Goal: Task Accomplishment & Management: Manage account settings

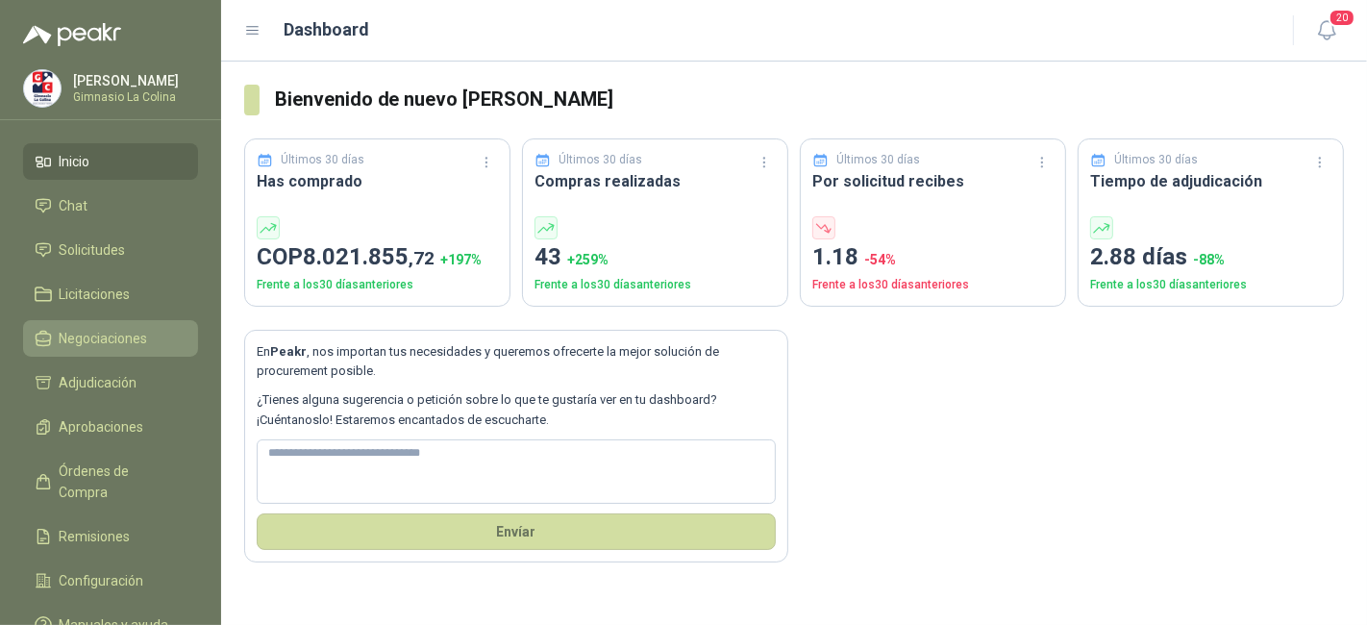
click at [110, 341] on span "Negociaciones" at bounding box center [104, 338] width 88 height 21
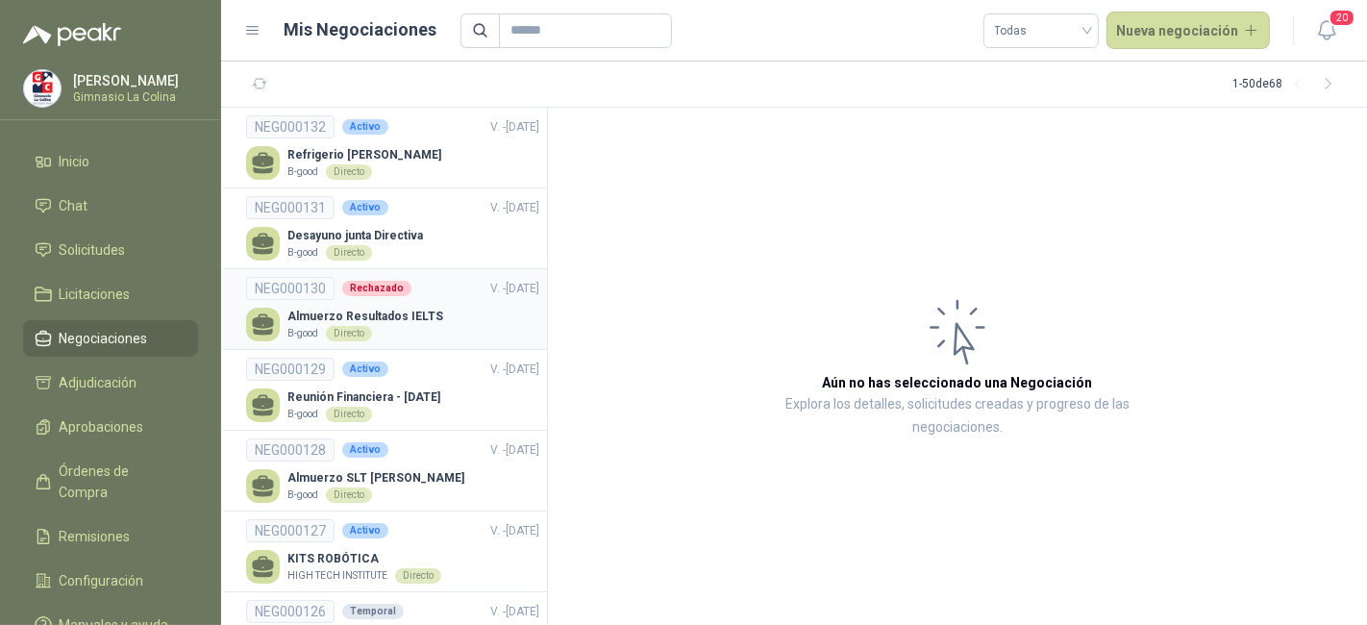
click at [396, 310] on p "Almuerzo Resultados IELTS" at bounding box center [365, 317] width 156 height 18
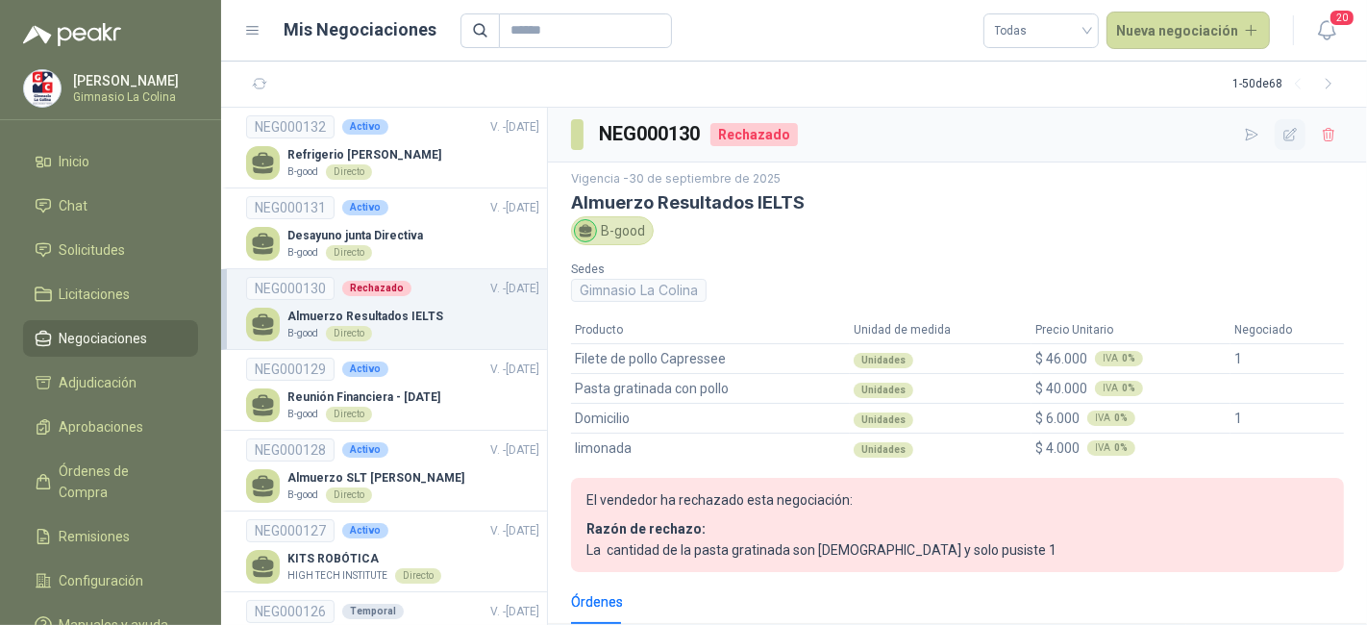
click at [1282, 133] on icon "button" at bounding box center [1290, 135] width 16 height 16
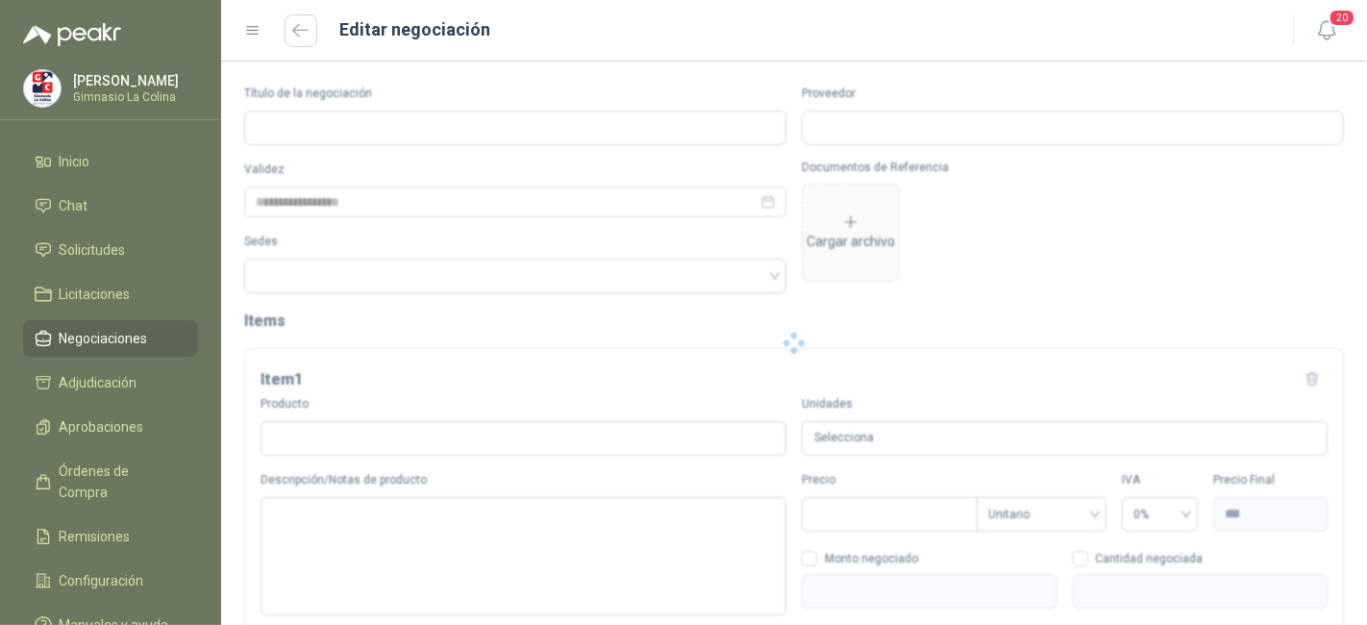
type input "**********"
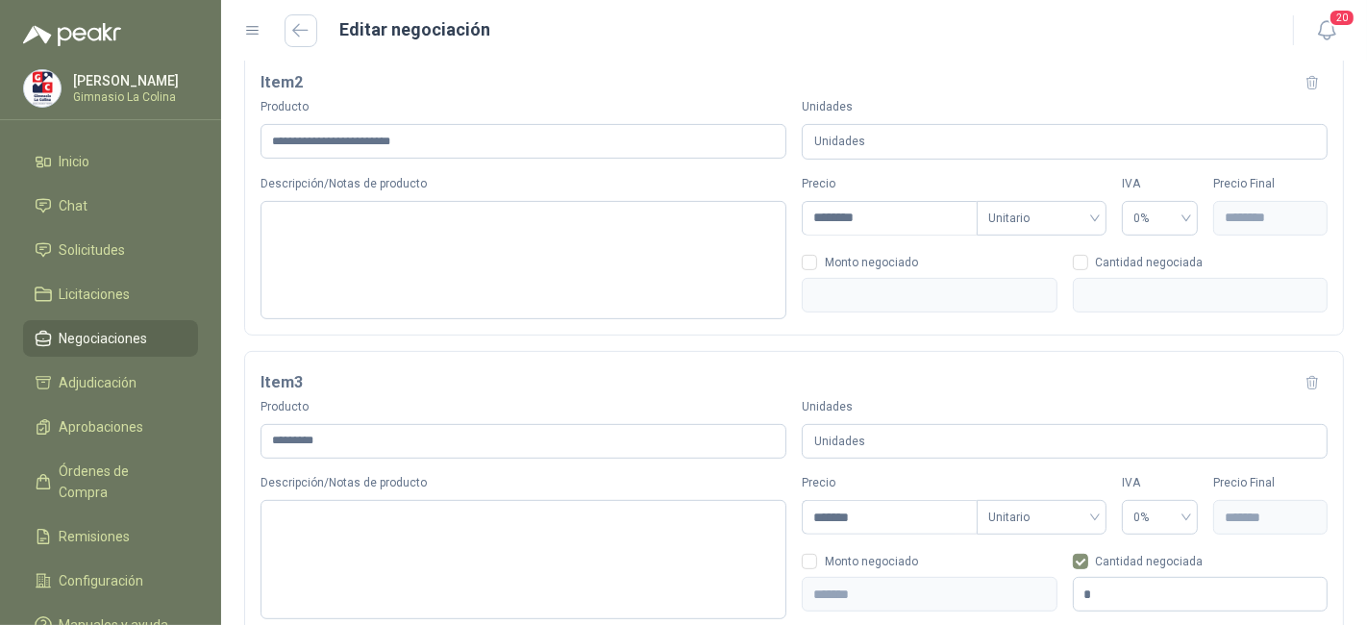
scroll to position [553, 0]
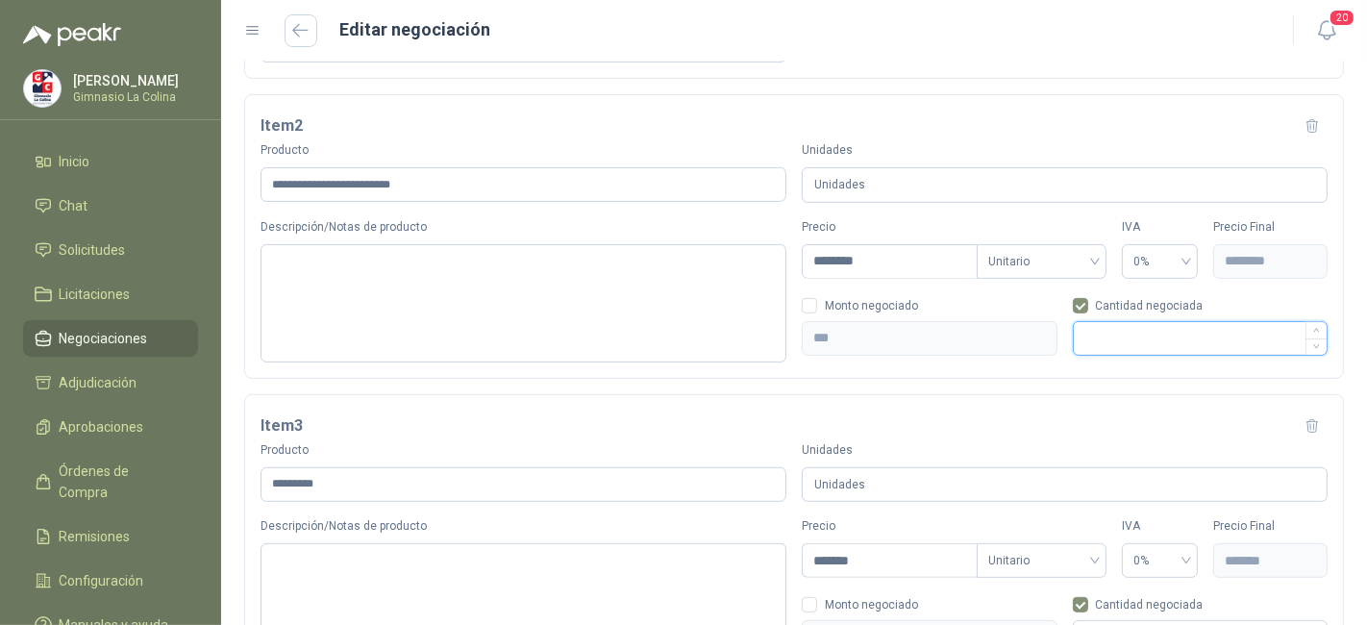
click at [1084, 332] on input at bounding box center [1201, 338] width 254 height 33
type input "*********"
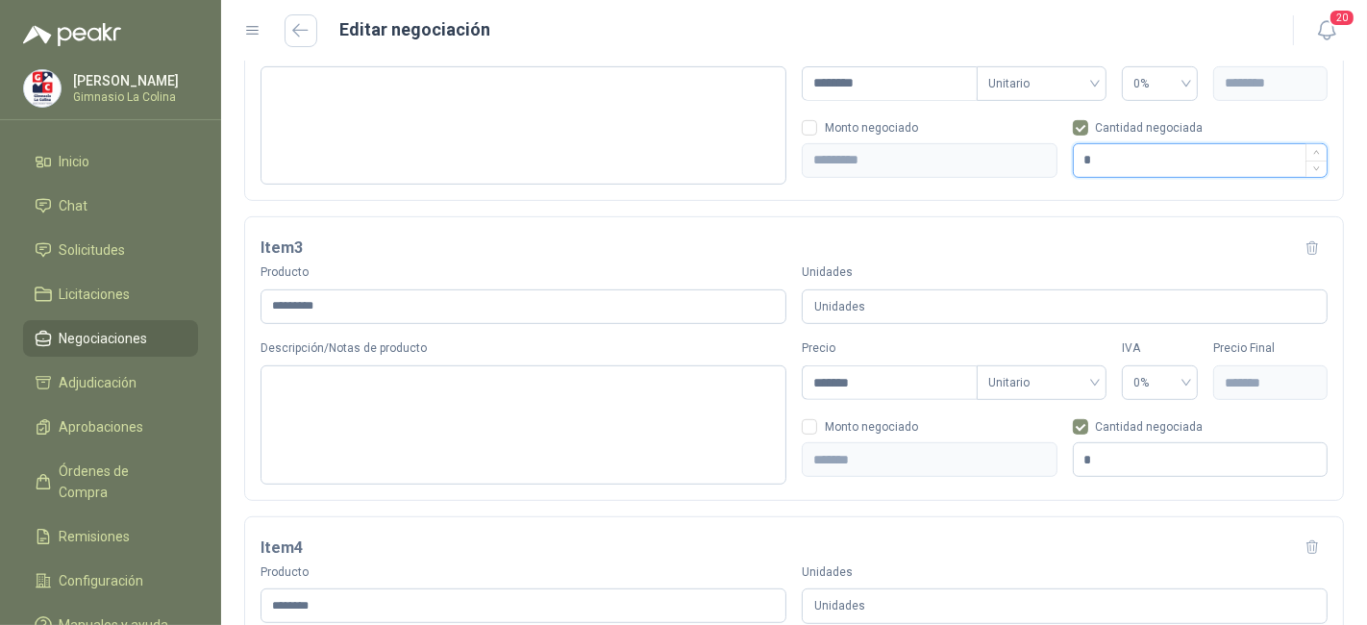
scroll to position [1054, 0]
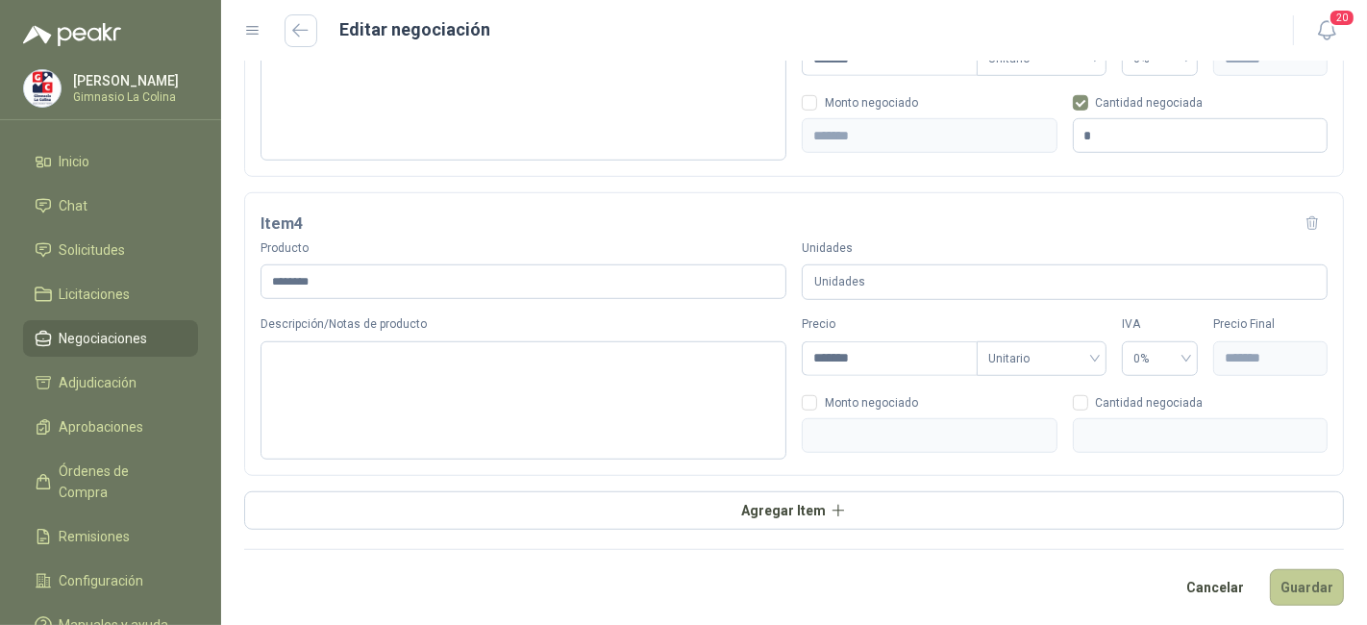
type input "*"
click at [1306, 590] on button "Guardar" at bounding box center [1307, 587] width 74 height 37
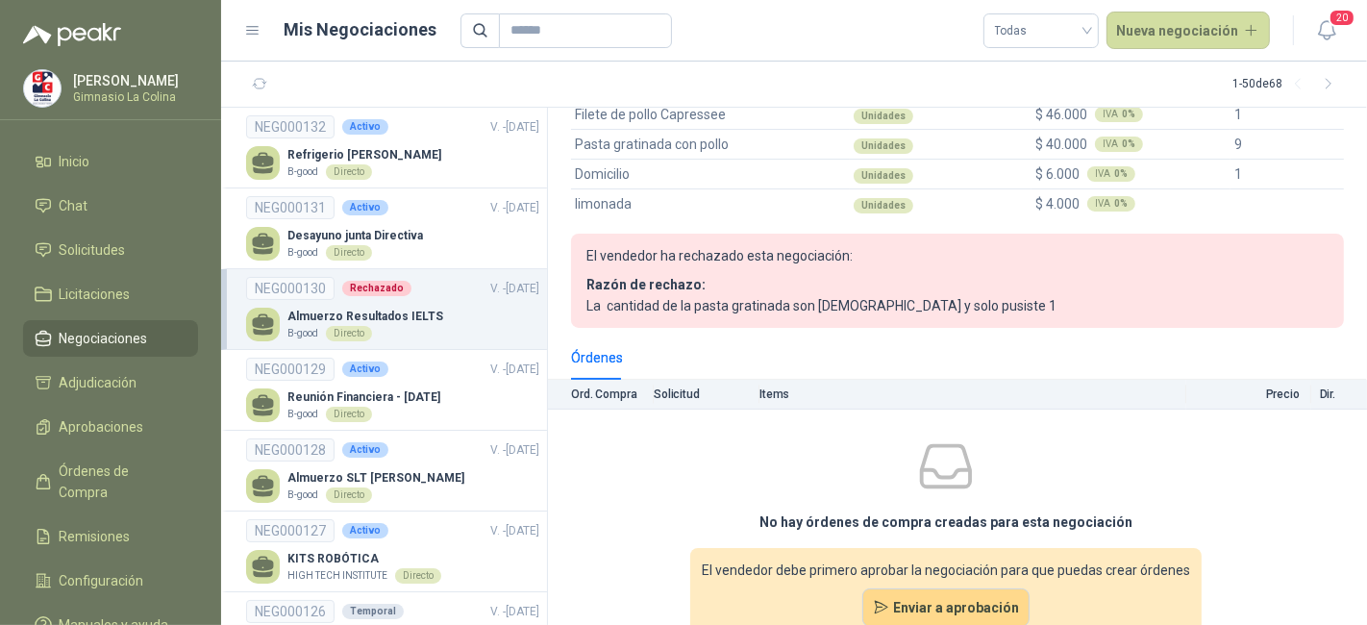
scroll to position [245, 0]
click at [945, 603] on button "Enviar a aprobación" at bounding box center [946, 606] width 168 height 38
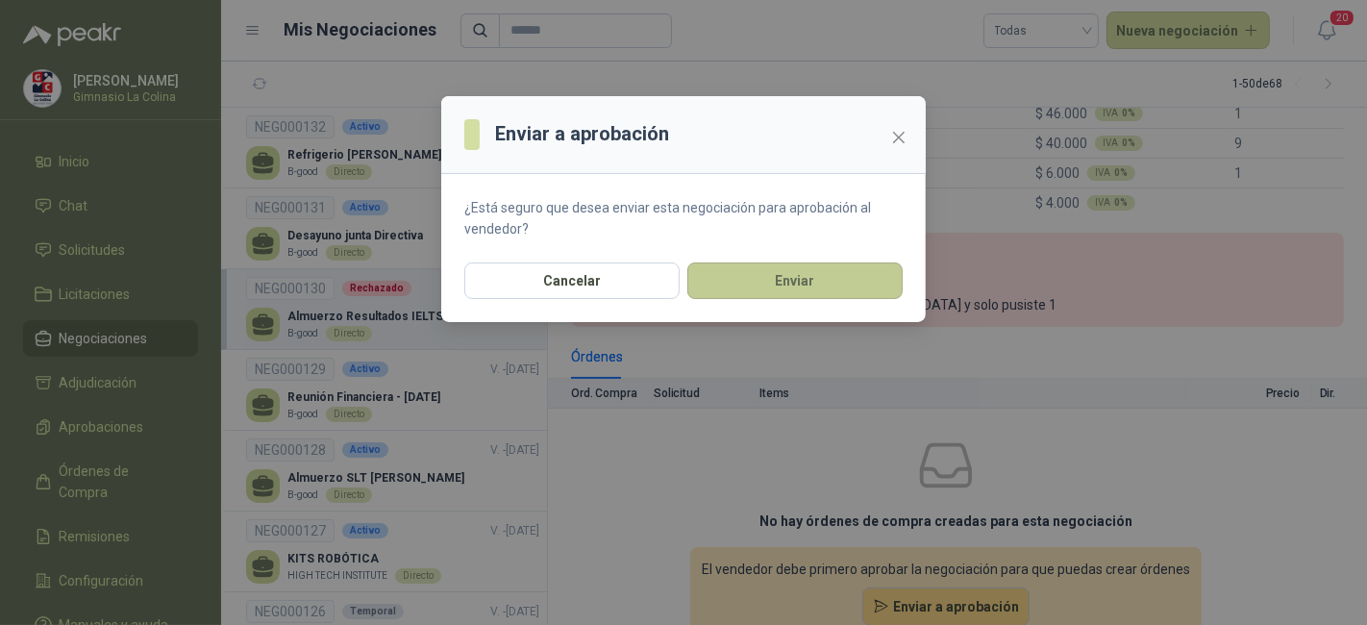
click at [842, 282] on button "Enviar" at bounding box center [794, 280] width 215 height 37
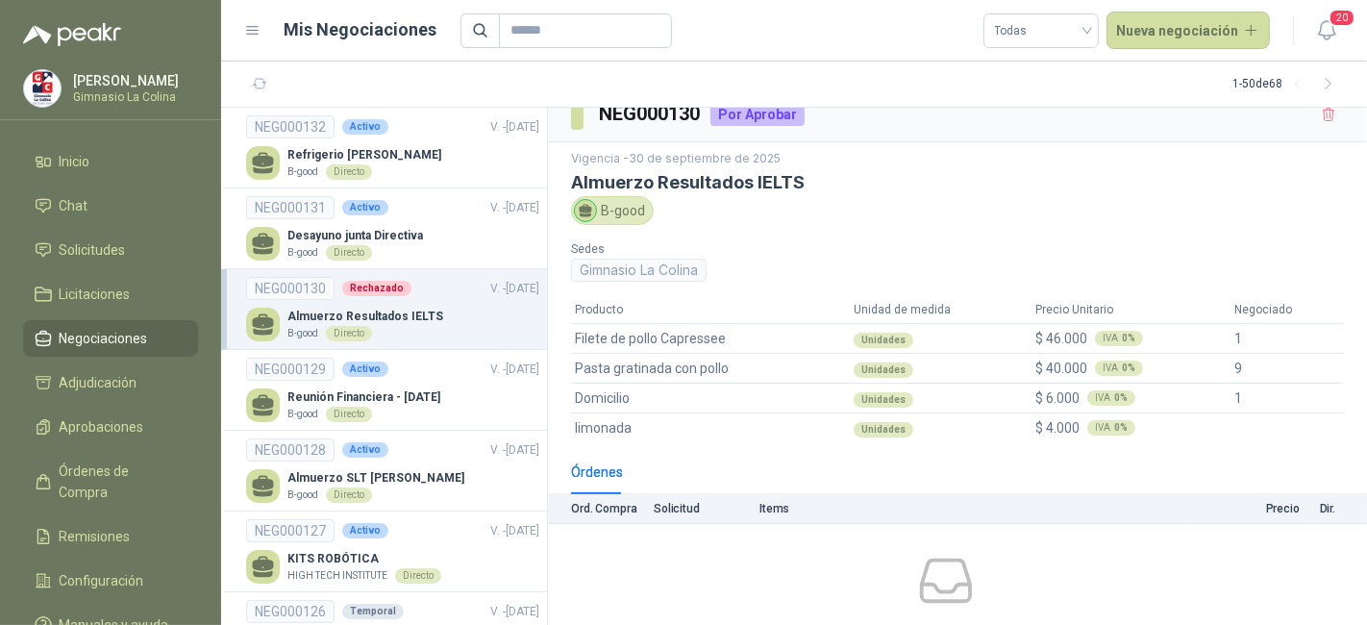
scroll to position [128, 0]
